Goal: Transaction & Acquisition: Register for event/course

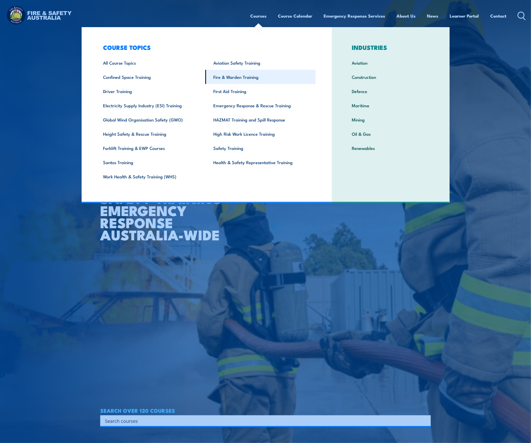
click at [239, 80] on link "Fire & Warden Training" at bounding box center [260, 77] width 110 height 14
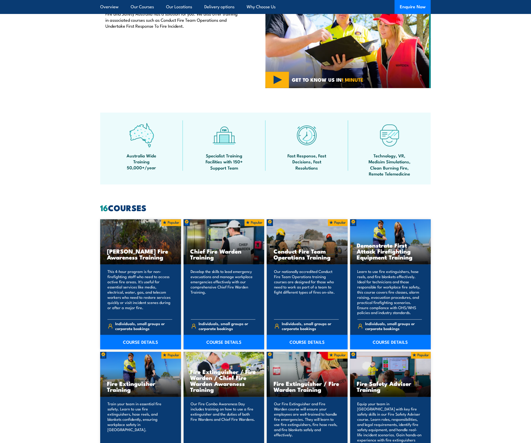
scroll to position [198, 0]
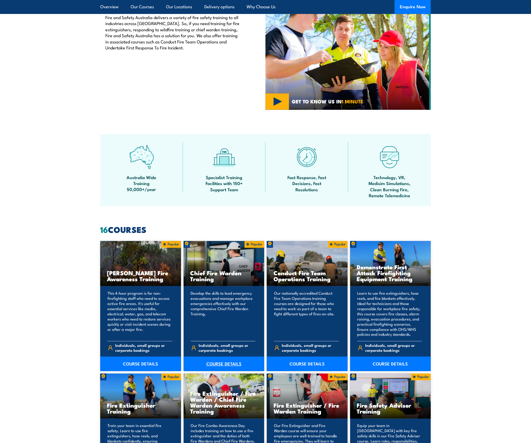
click at [217, 363] on link "COURSE DETAILS" at bounding box center [224, 363] width 81 height 14
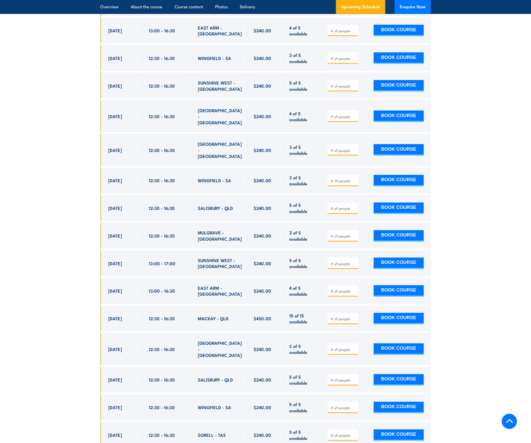
scroll to position [1428, 0]
click at [345, 433] on input "number" at bounding box center [343, 435] width 26 height 5
click at [342, 377] on input "number" at bounding box center [343, 379] width 26 height 5
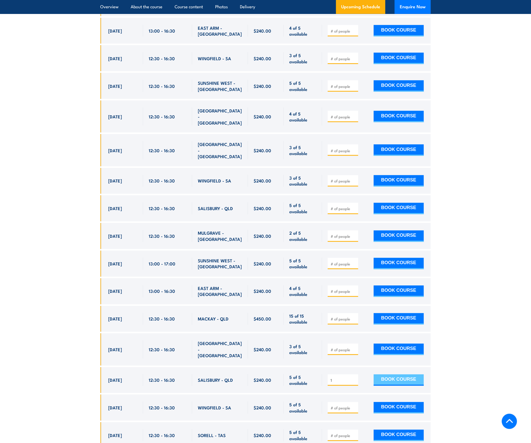
type input "1"
click at [397, 374] on button "BOOK COURSE" at bounding box center [399, 379] width 50 height 11
click at [343, 377] on input "1" at bounding box center [343, 379] width 26 height 5
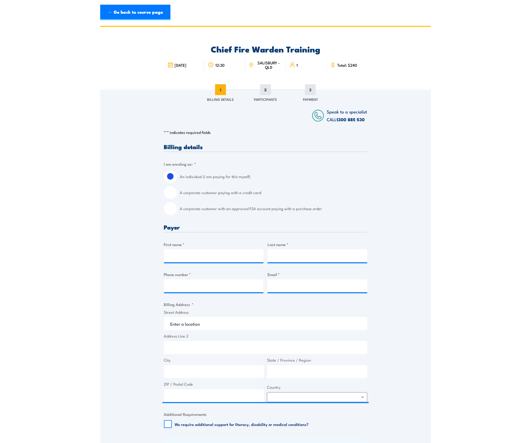
click at [170, 191] on input "A corporate customer paying with a credit card" at bounding box center [170, 192] width 13 height 13
radio input "true"
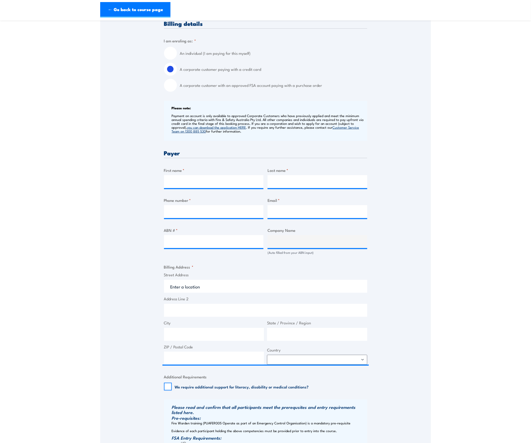
scroll to position [124, 0]
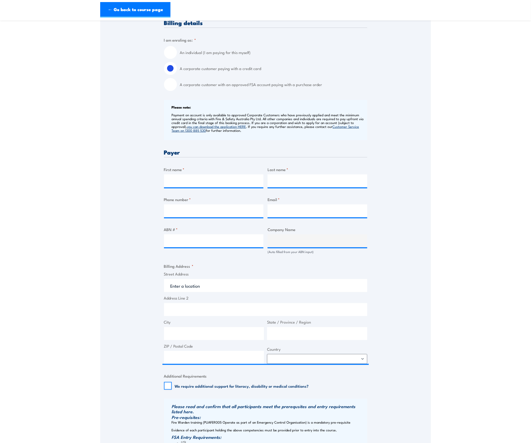
click at [173, 86] on input "A corporate customer with an approved FSA account paying with a purchase order" at bounding box center [170, 84] width 13 height 13
radio input "true"
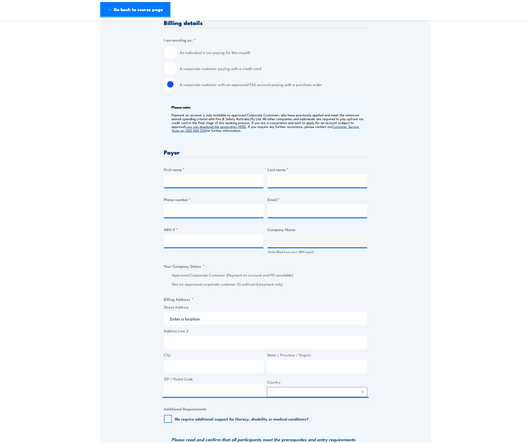
click at [170, 68] on input "A corporate customer paying with a credit card" at bounding box center [170, 68] width 13 height 13
radio input "true"
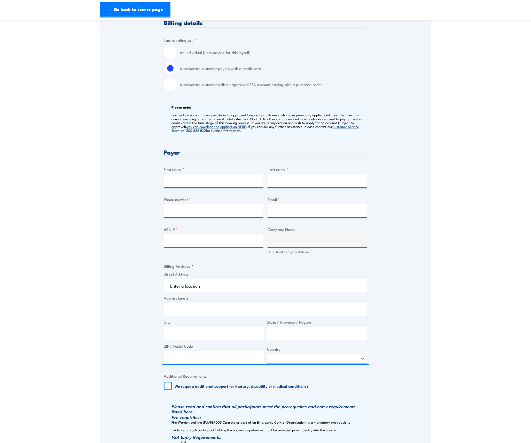
click at [94, 122] on section "Chief Fire Warden Training [DATE] 12:30 1" at bounding box center [265, 230] width 531 height 657
click at [169, 86] on input "A corporate customer with an approved FSA account paying with a purchase order" at bounding box center [170, 84] width 13 height 13
radio input "true"
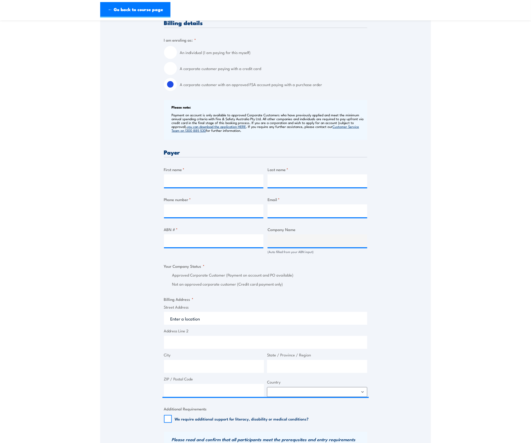
click at [171, 69] on input "A corporate customer paying with a credit card" at bounding box center [170, 68] width 13 height 13
radio input "true"
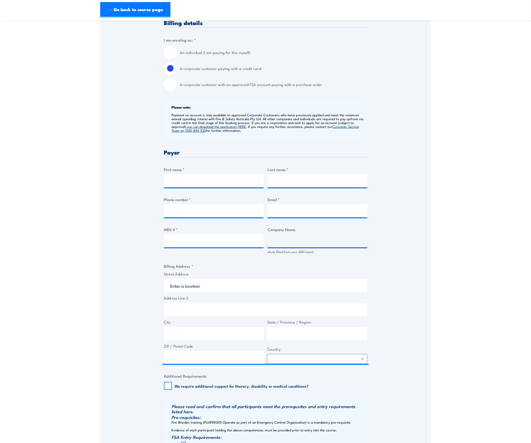
click at [133, 118] on div "Speak to a specialist CALL [PHONE_NUMBER] CALL [PHONE_NUMBER] " * " indicates r…" at bounding box center [265, 244] width 330 height 557
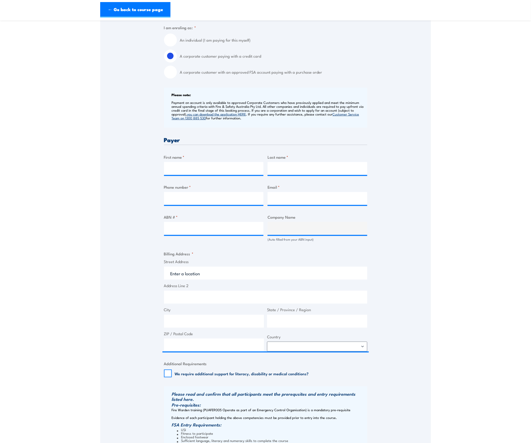
scroll to position [137, 0]
click at [202, 172] on input "First name *" at bounding box center [214, 168] width 100 height 13
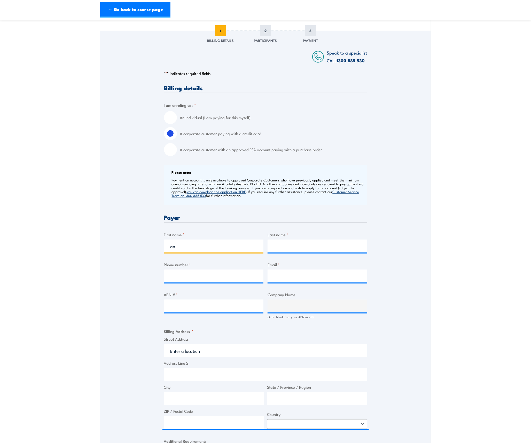
scroll to position [58, 0]
type input "an"
click at [173, 133] on input "A corporate customer paying with a credit card" at bounding box center [170, 134] width 13 height 13
click at [173, 127] on div "An individual (I am paying for this myself) A corporate customer paying with a …" at bounding box center [265, 134] width 203 height 45
click at [173, 122] on input "An individual (I am paying for this myself)" at bounding box center [170, 118] width 13 height 13
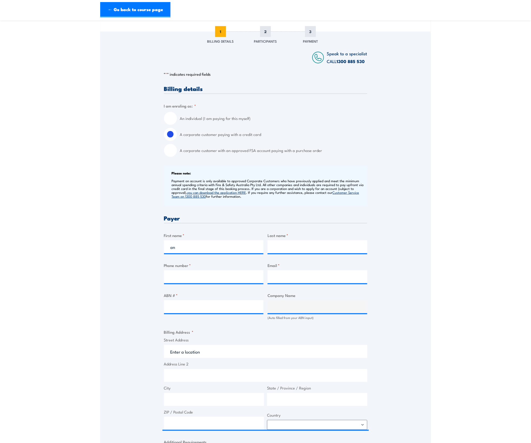
radio input "true"
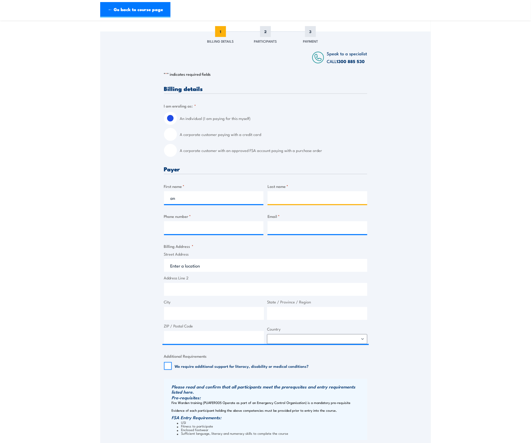
click at [288, 197] on input "Last name *" at bounding box center [317, 197] width 100 height 13
type input "x"
click at [228, 221] on input "Phone number *" at bounding box center [214, 227] width 100 height 13
type input "08345073495"
click at [281, 229] on input "Email *" at bounding box center [317, 227] width 100 height 13
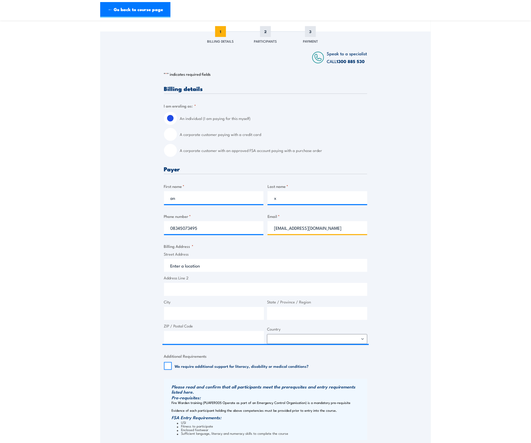
type input "[EMAIL_ADDRESS][DOMAIN_NAME]"
click at [236, 269] on input "Street Address" at bounding box center [265, 265] width 203 height 13
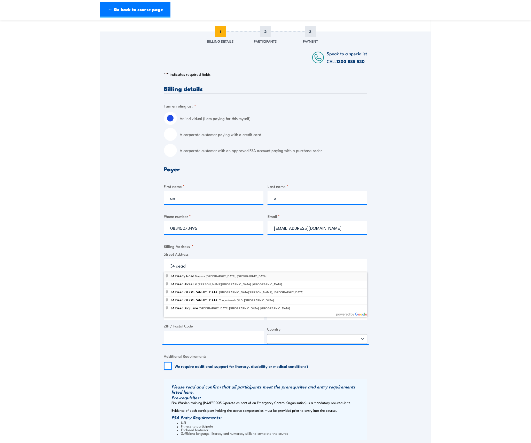
type input "[STREET_ADDRESS][PERSON_NAME]"
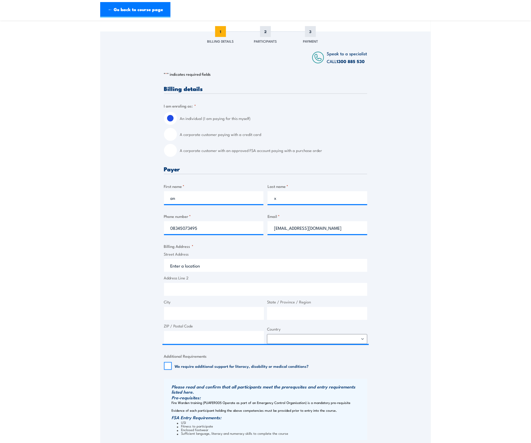
type input "34 [PERSON_NAME]"
type input "Majorca"
type input "Victoria"
type input "3465"
select select "[GEOGRAPHIC_DATA]"
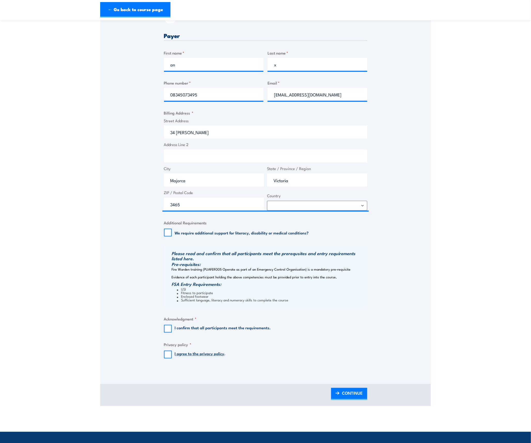
scroll to position [192, 0]
click at [165, 352] on input "I agree to the privacy policy ." at bounding box center [168, 354] width 8 height 8
checkbox input "true"
click at [168, 327] on input "I confirm that all participants meet the requirements." at bounding box center [168, 328] width 8 height 8
checkbox input "true"
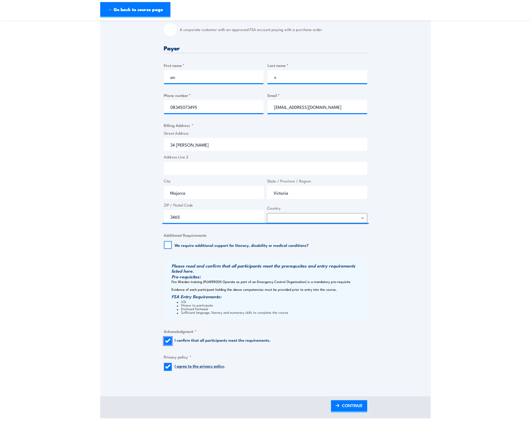
scroll to position [178, 0]
click at [348, 408] on span "CONTINUE" at bounding box center [352, 407] width 21 height 14
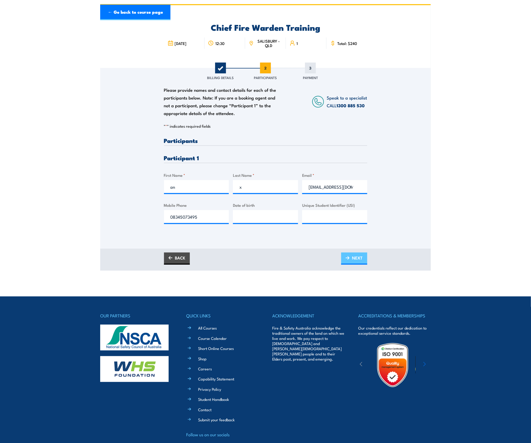
scroll to position [0, 0]
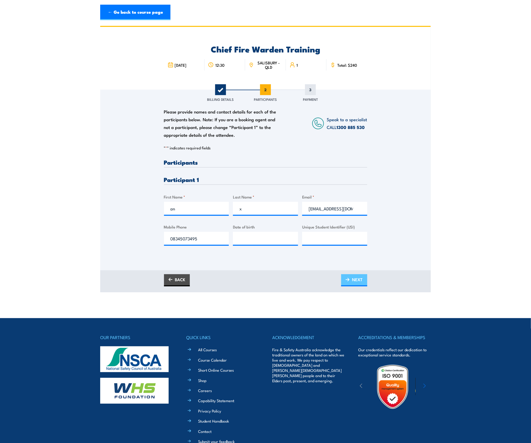
click at [349, 279] on img at bounding box center [347, 280] width 4 height 4
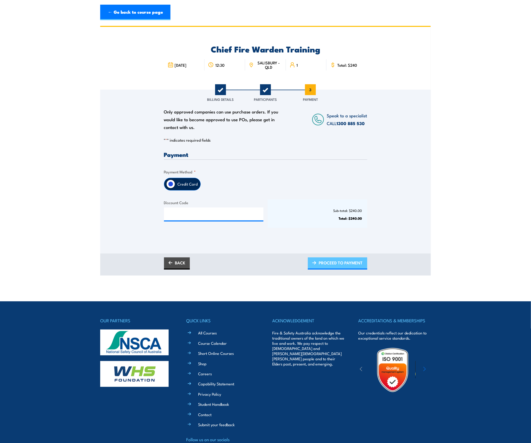
click at [333, 260] on span "PROCEED TO PAYMENT" at bounding box center [341, 263] width 44 height 14
